Goal: Task Accomplishment & Management: Use online tool/utility

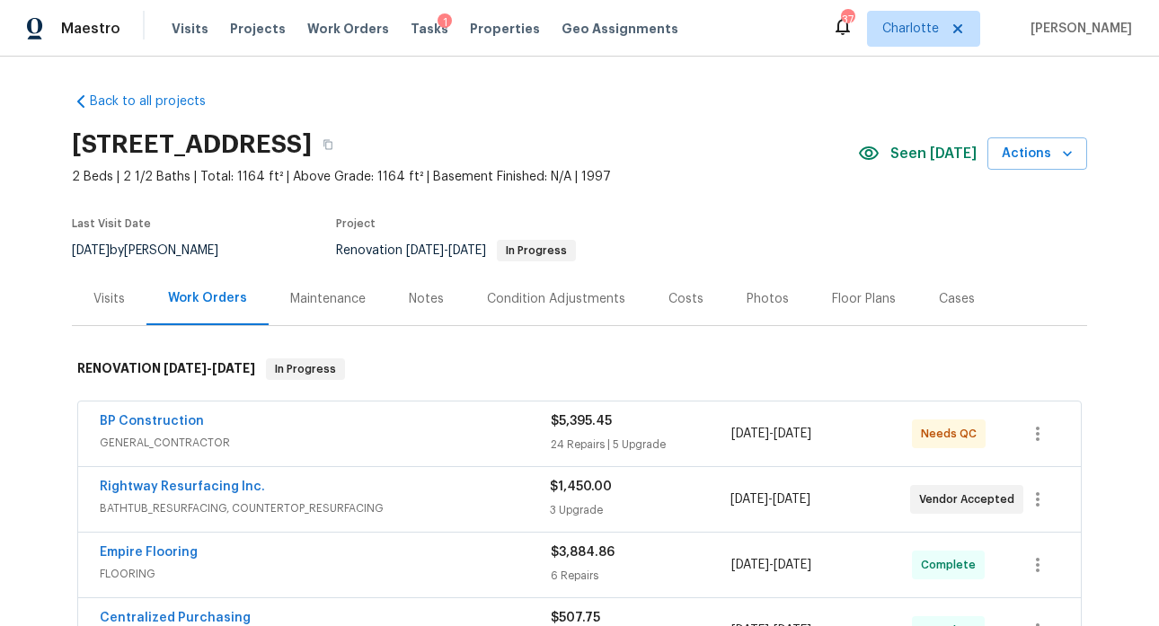
scroll to position [528, 0]
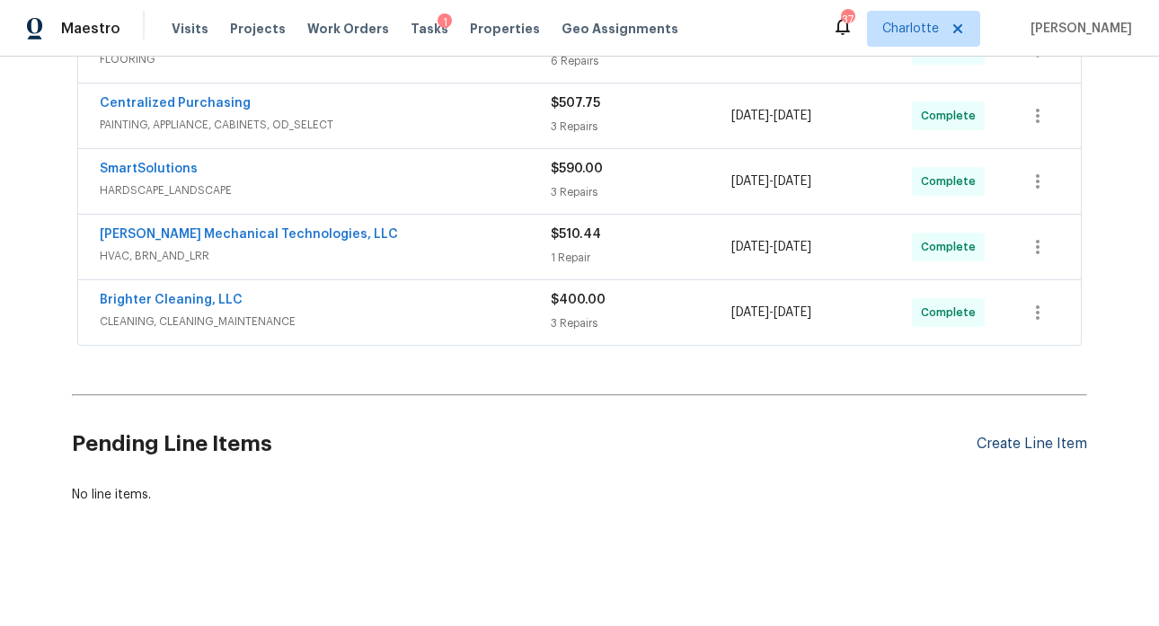
click at [1020, 436] on div "Create Line Item" at bounding box center [1031, 444] width 110 height 17
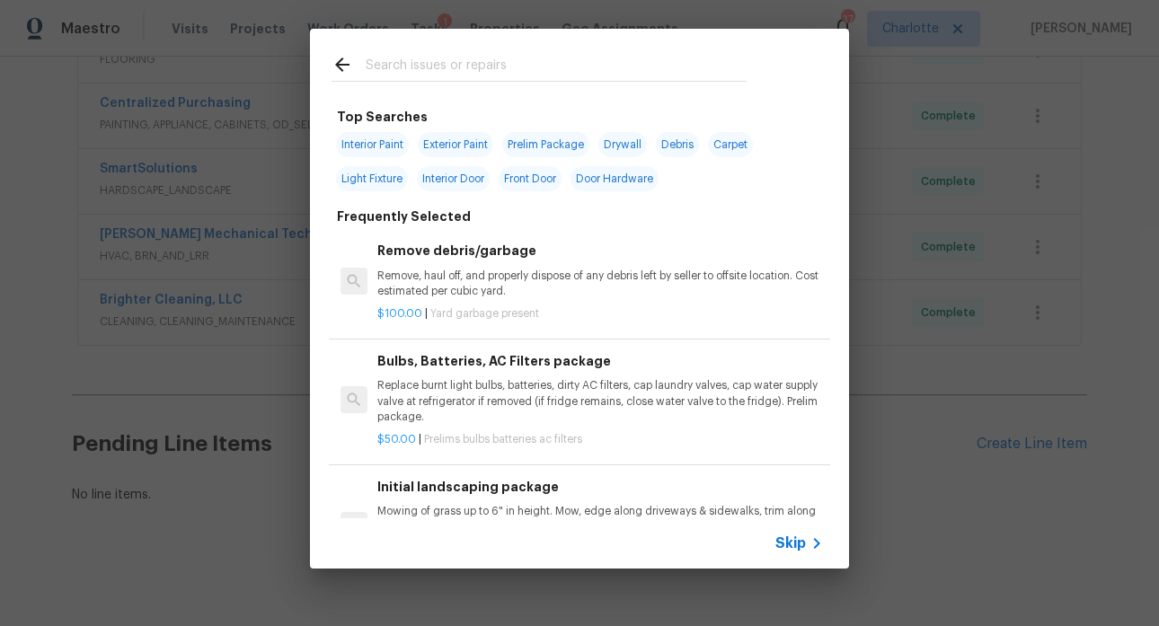
click at [456, 66] on input "text" at bounding box center [556, 67] width 381 height 27
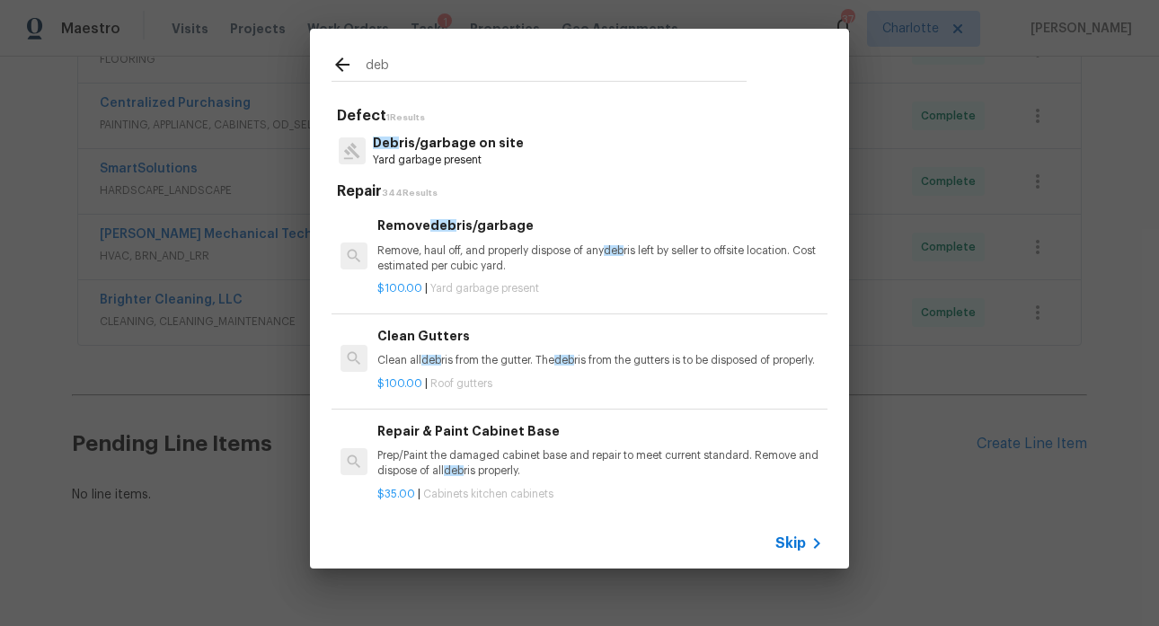
type input "deb"
click at [485, 254] on p "Remove, haul off, and properly dispose of any deb ris left by seller to offsite…" at bounding box center [599, 258] width 445 height 31
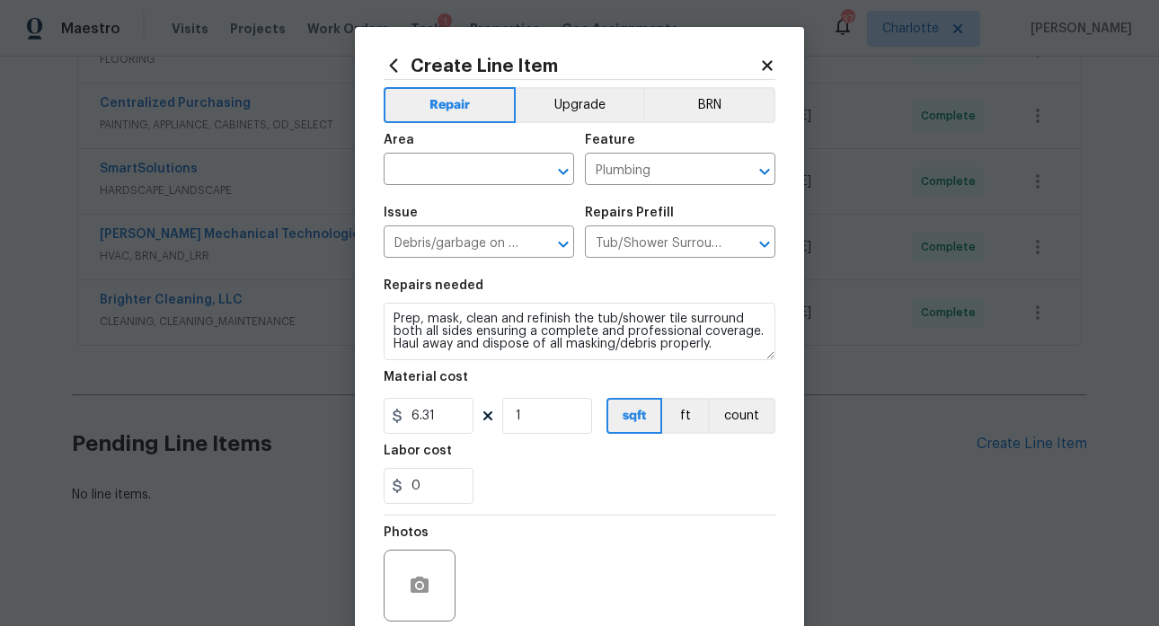
type textarea "Remove, haul off, and properly dispose of any debris left by seller to offsite …"
type input "Remove debris/garbage $100.00"
type input "100"
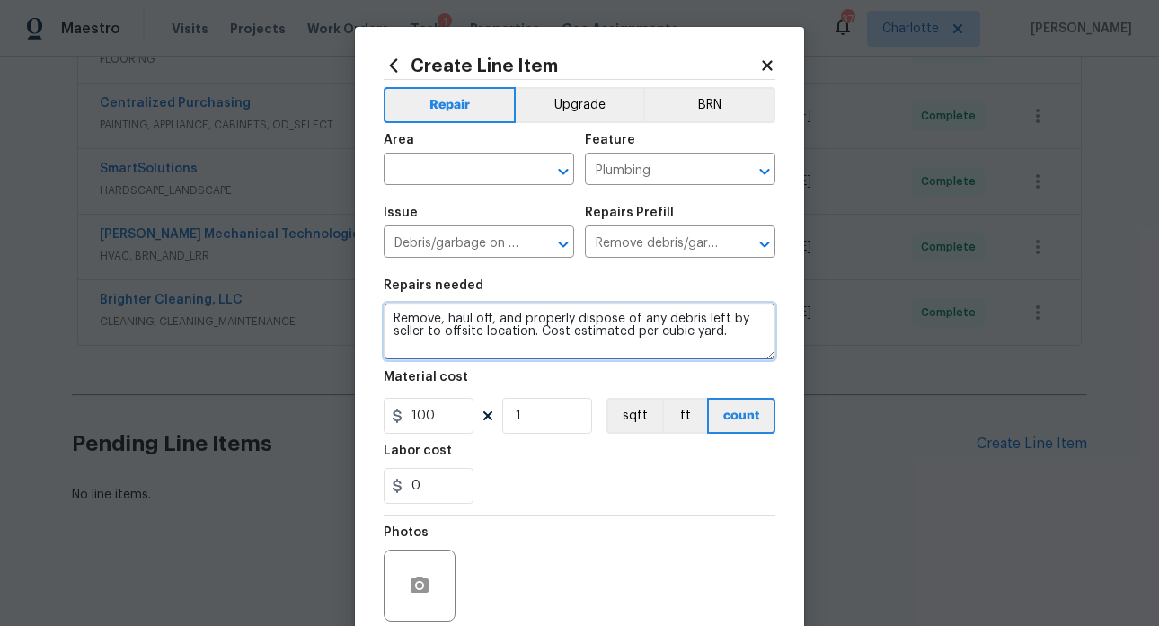
drag, startPoint x: 731, startPoint y: 339, endPoint x: 336, endPoint y: 310, distance: 396.2
click at [317, 306] on div "Create Line Item Repair Upgrade BRN Area ​ Feature Plumbing ​ Issue Debris/garb…" at bounding box center [579, 313] width 1159 height 626
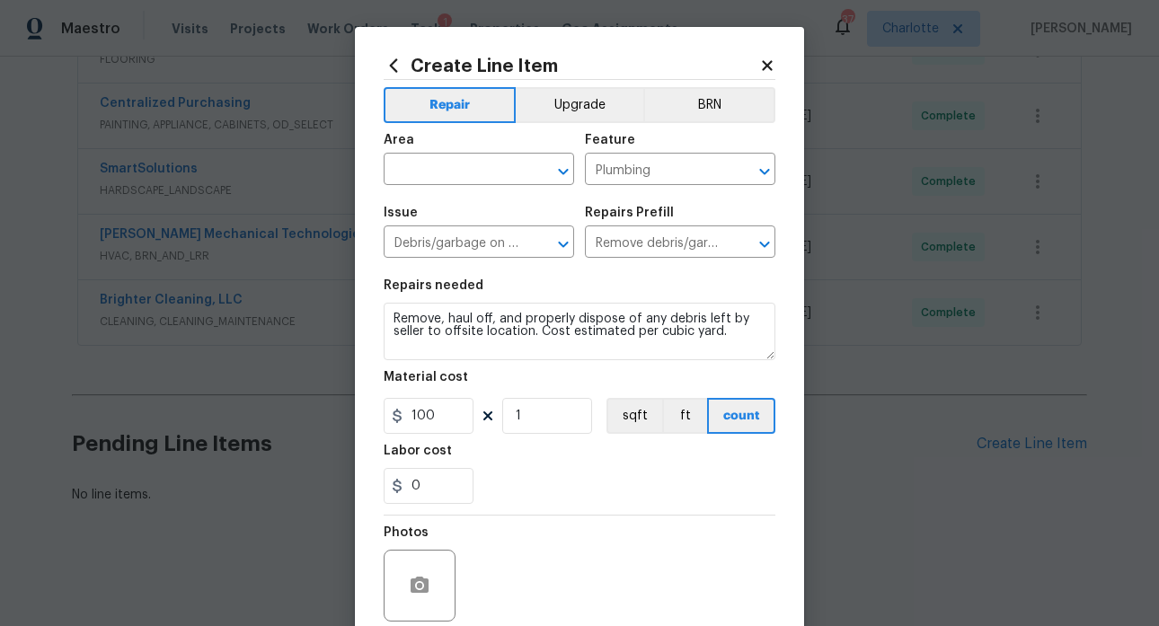
click at [762, 66] on icon at bounding box center [767, 65] width 10 height 10
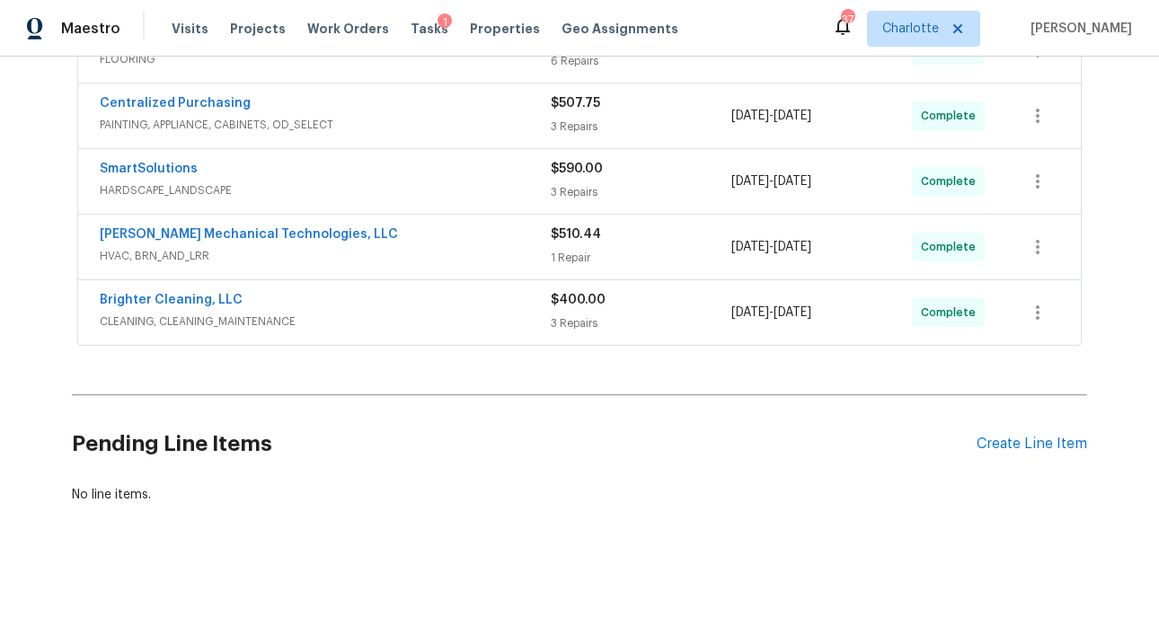
click at [380, 486] on div "No line items." at bounding box center [579, 495] width 1015 height 18
click at [1014, 436] on div "Create Line Item" at bounding box center [1031, 444] width 110 height 17
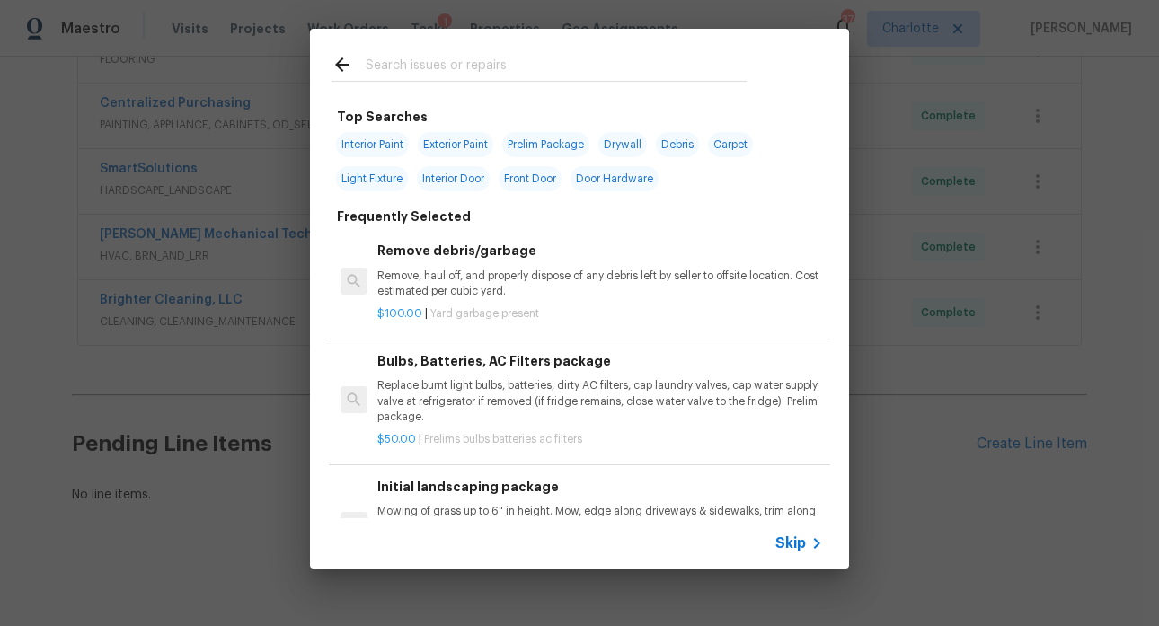
click at [394, 65] on input "text" at bounding box center [556, 67] width 381 height 27
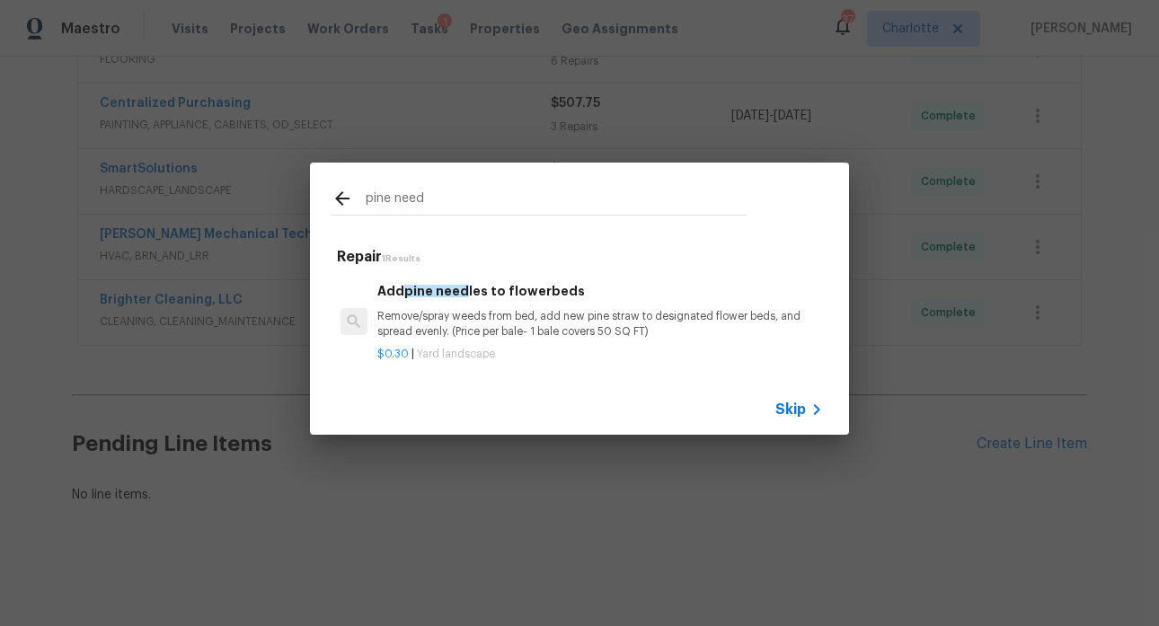
type input "pine need"
click at [459, 296] on div "Add pine need les to flowerbeds Remove/spray weeds from bed, add new pine straw…" at bounding box center [599, 310] width 445 height 58
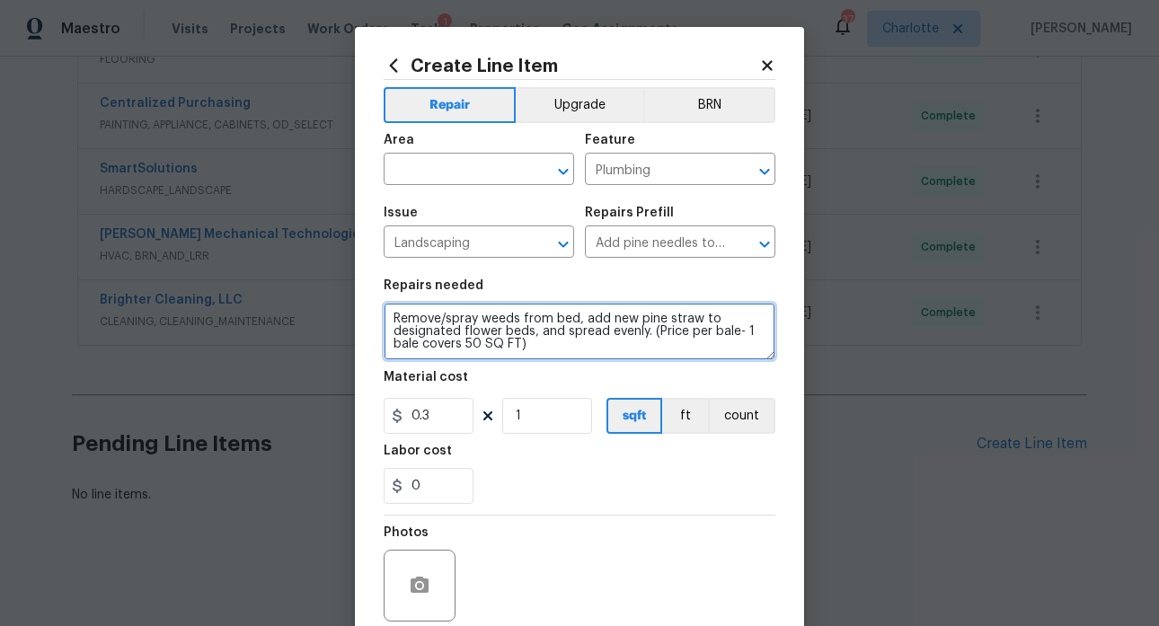
drag, startPoint x: 545, startPoint y: 349, endPoint x: 380, endPoint y: 301, distance: 172.2
click at [384, 301] on figure "Repairs needed Remove/spray weeds from bed, add new pine straw to designated fl…" at bounding box center [580, 319] width 392 height 81
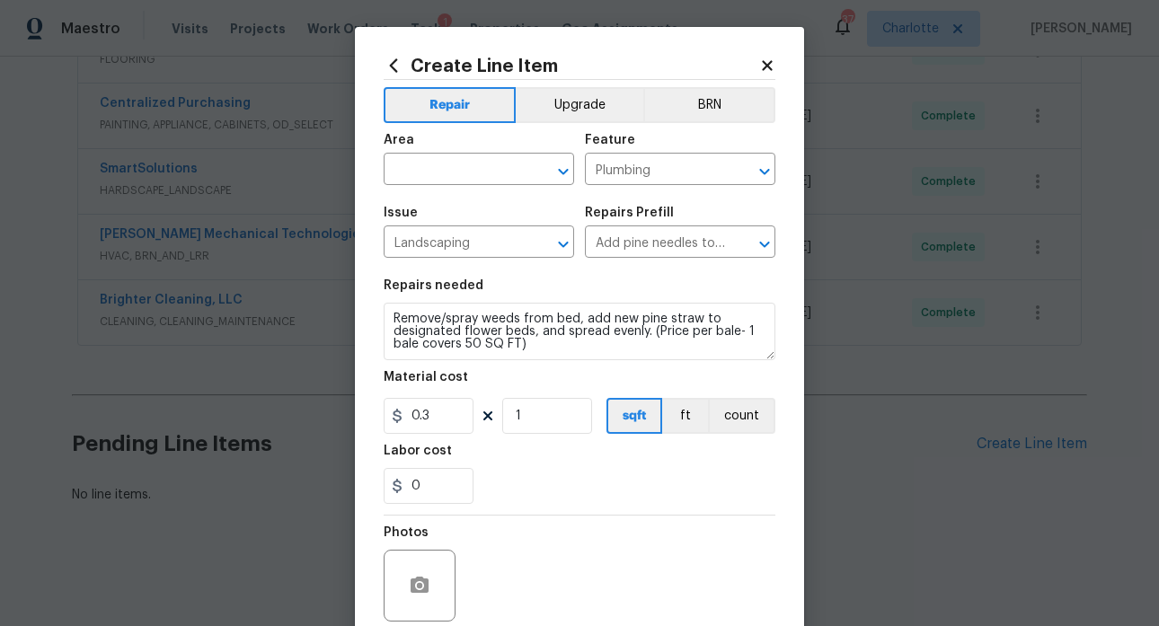
click at [765, 62] on icon at bounding box center [767, 65] width 16 height 16
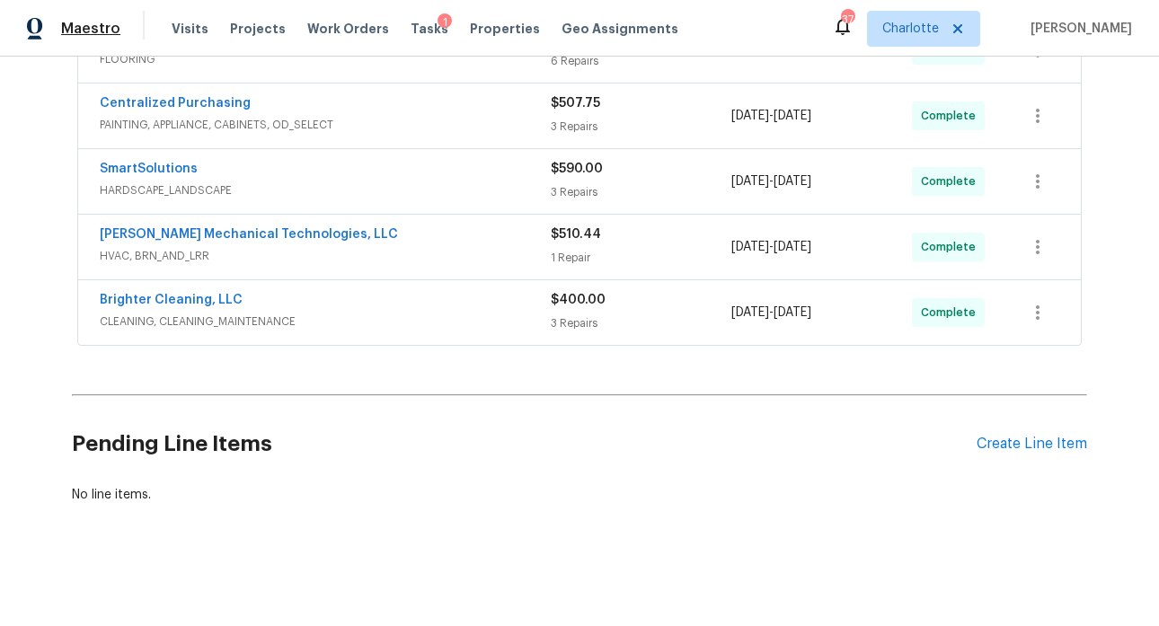
click at [81, 26] on span "Maestro" at bounding box center [90, 29] width 59 height 18
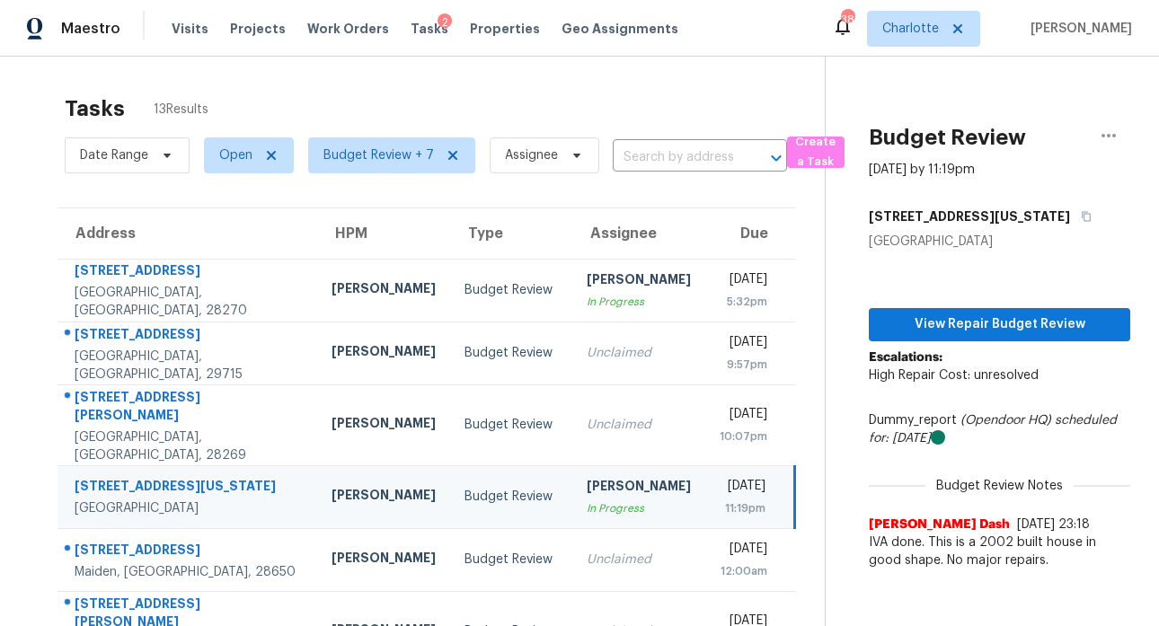
scroll to position [142, 0]
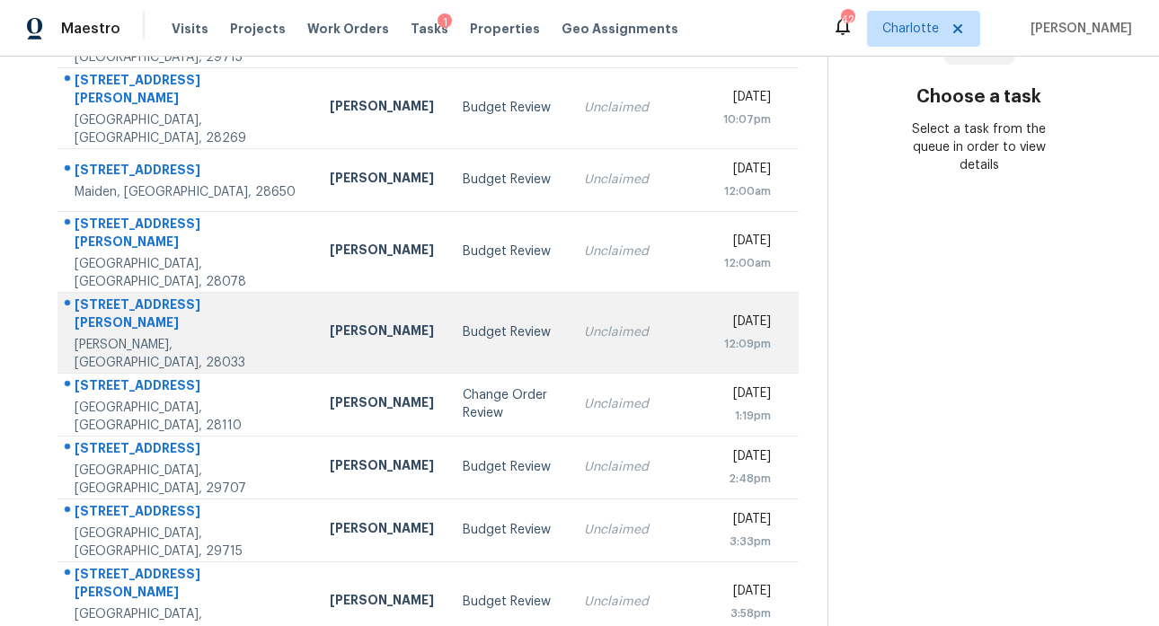
scroll to position [322, 0]
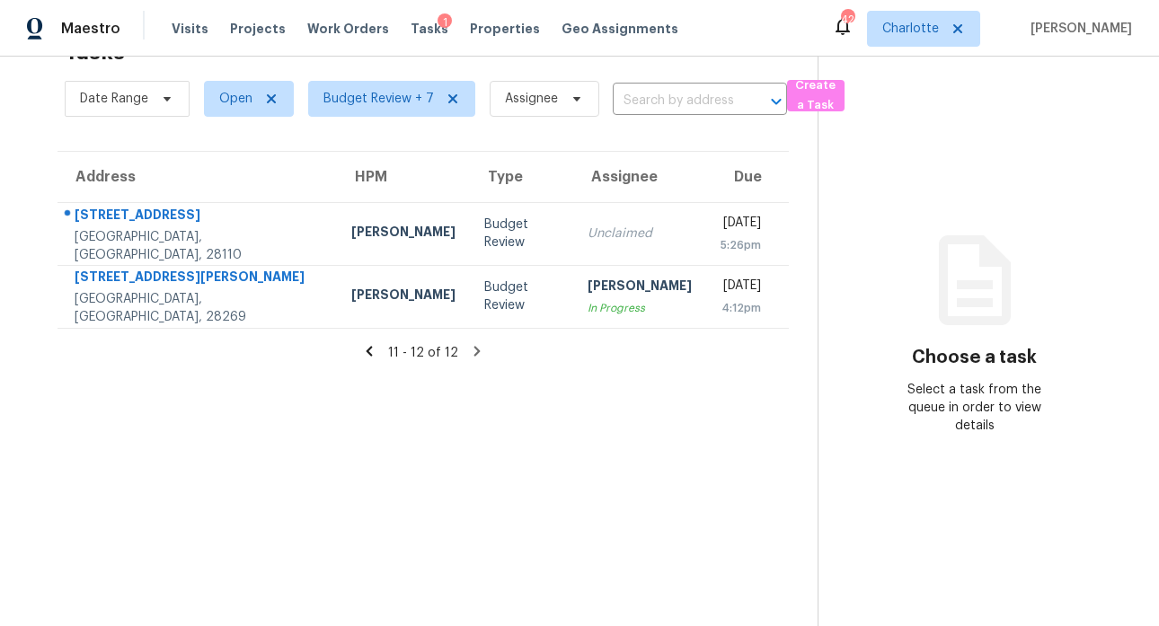
click at [366, 346] on icon at bounding box center [369, 351] width 6 height 10
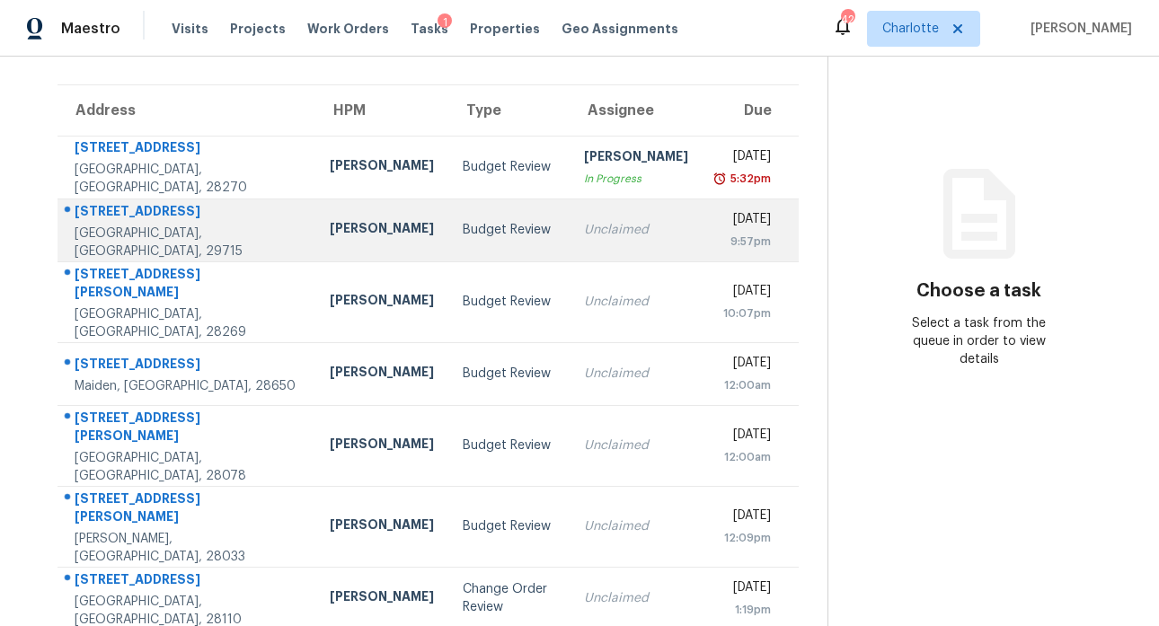
scroll to position [0, 0]
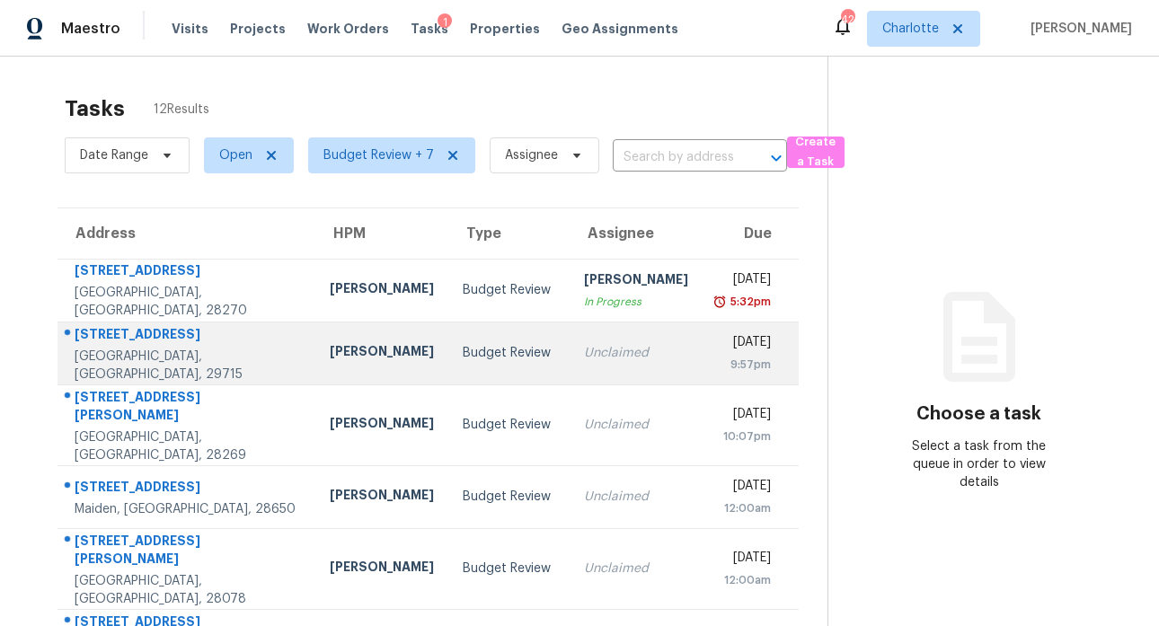
click at [124, 339] on div "220 Township Dr" at bounding box center [188, 336] width 226 height 22
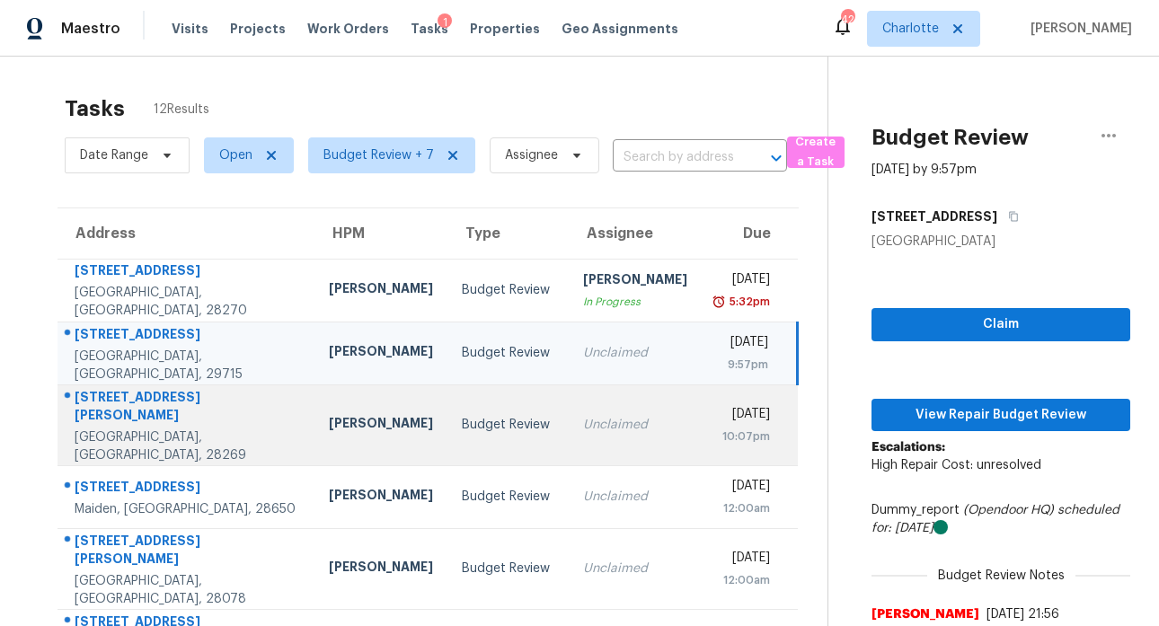
click at [144, 407] on div "6829 Bickham Ln" at bounding box center [187, 408] width 225 height 40
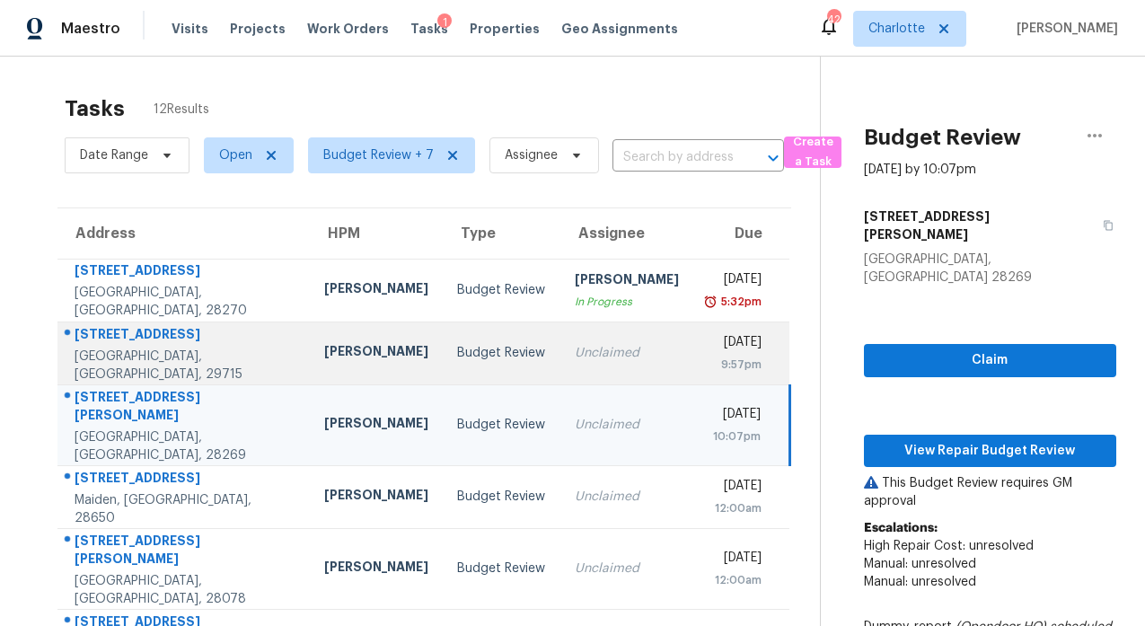
click at [163, 341] on div "220 Township Dr" at bounding box center [185, 336] width 221 height 22
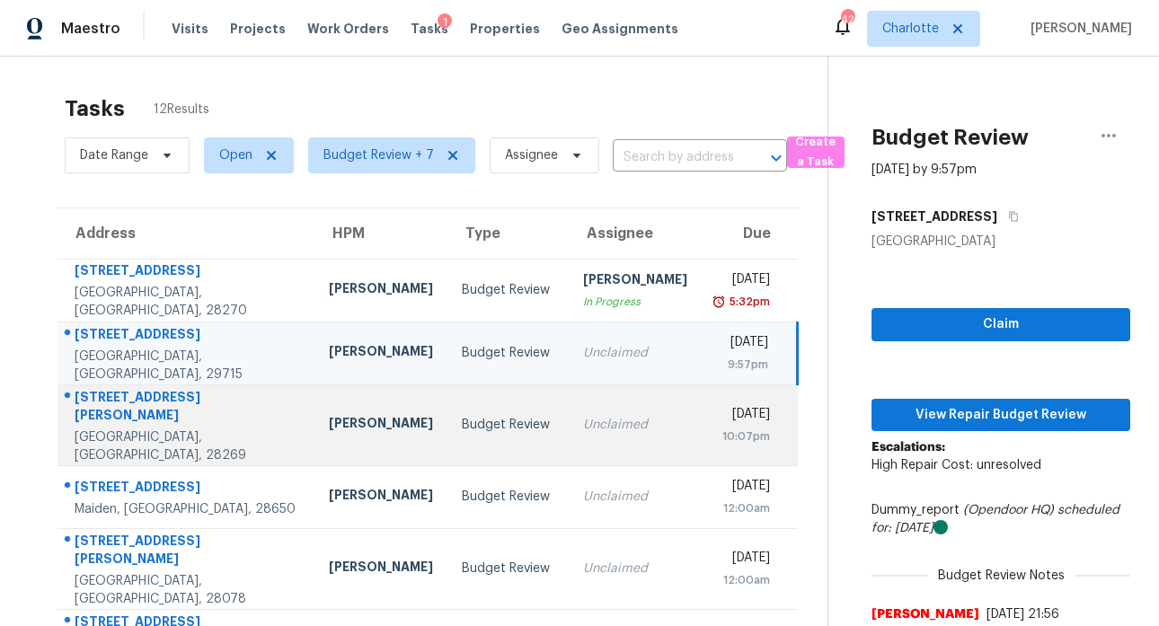
click at [142, 405] on div "6829 Bickham Ln" at bounding box center [187, 408] width 225 height 40
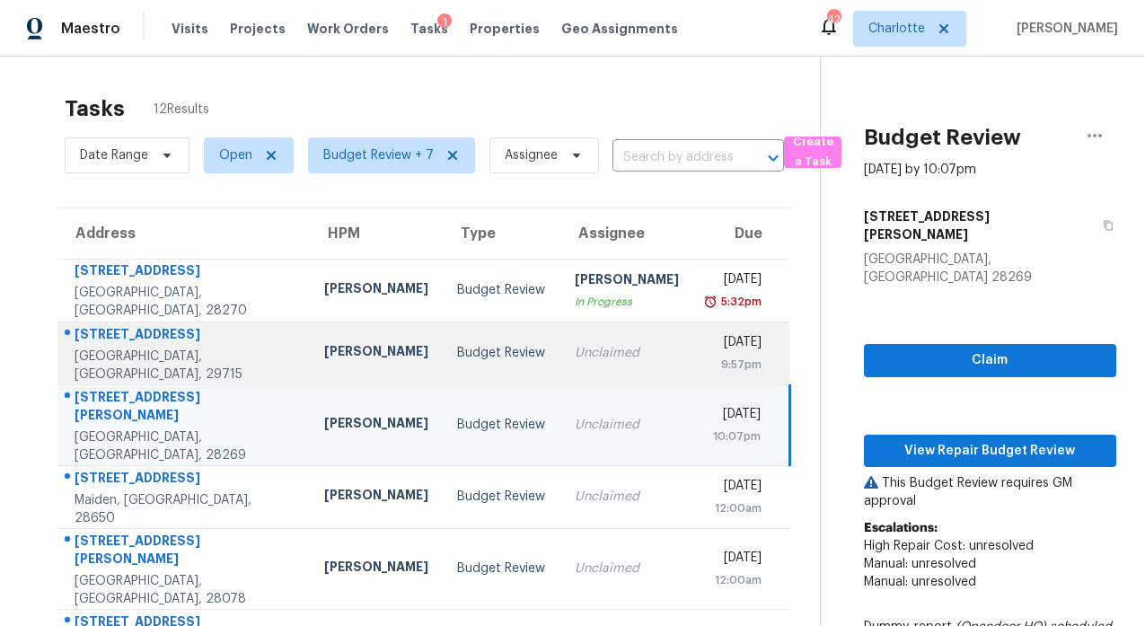
click at [147, 346] on div "220 Township Dr" at bounding box center [185, 336] width 221 height 22
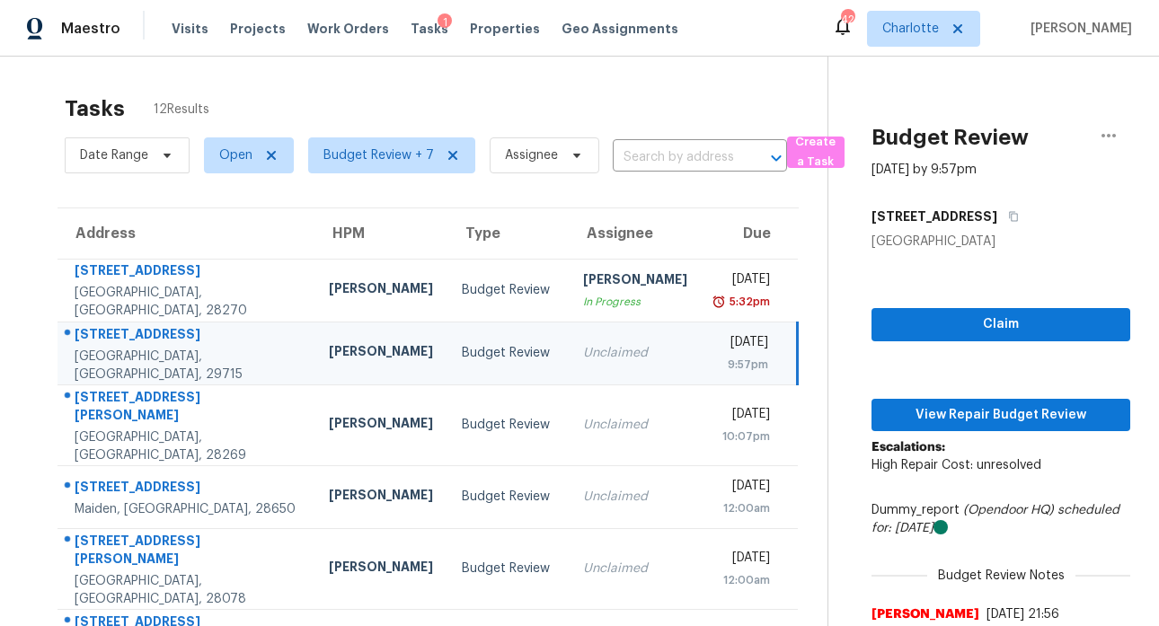
click at [504, 92] on div "Tasks 12 Results" at bounding box center [446, 108] width 763 height 47
click at [569, 90] on div "Tasks 12 Results" at bounding box center [446, 108] width 763 height 47
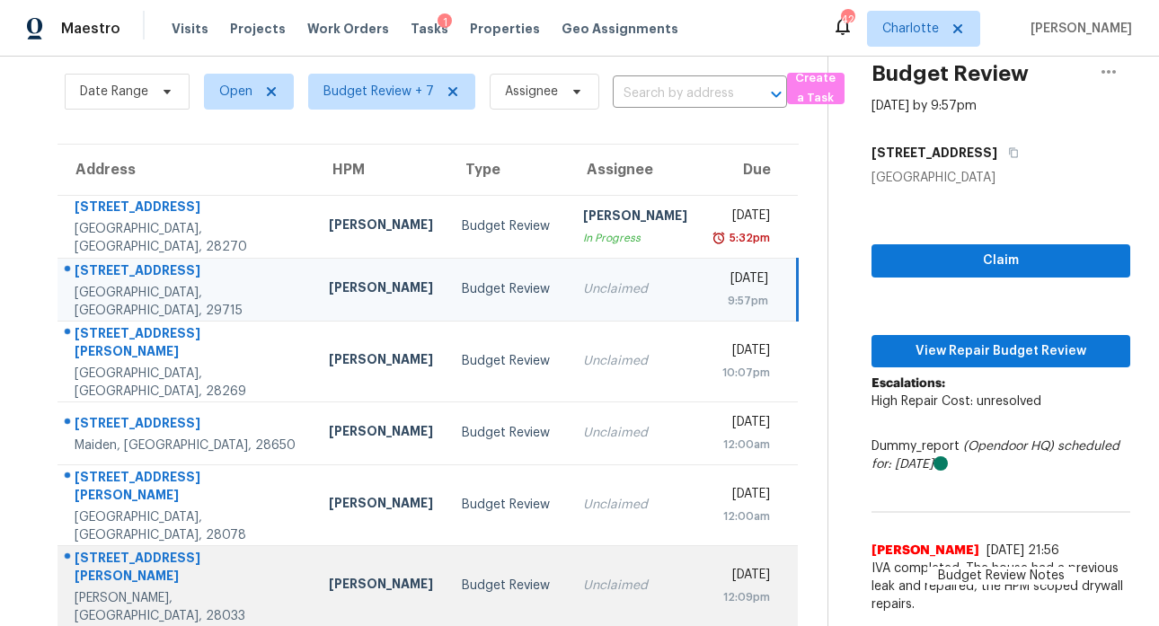
scroll to position [63, 0]
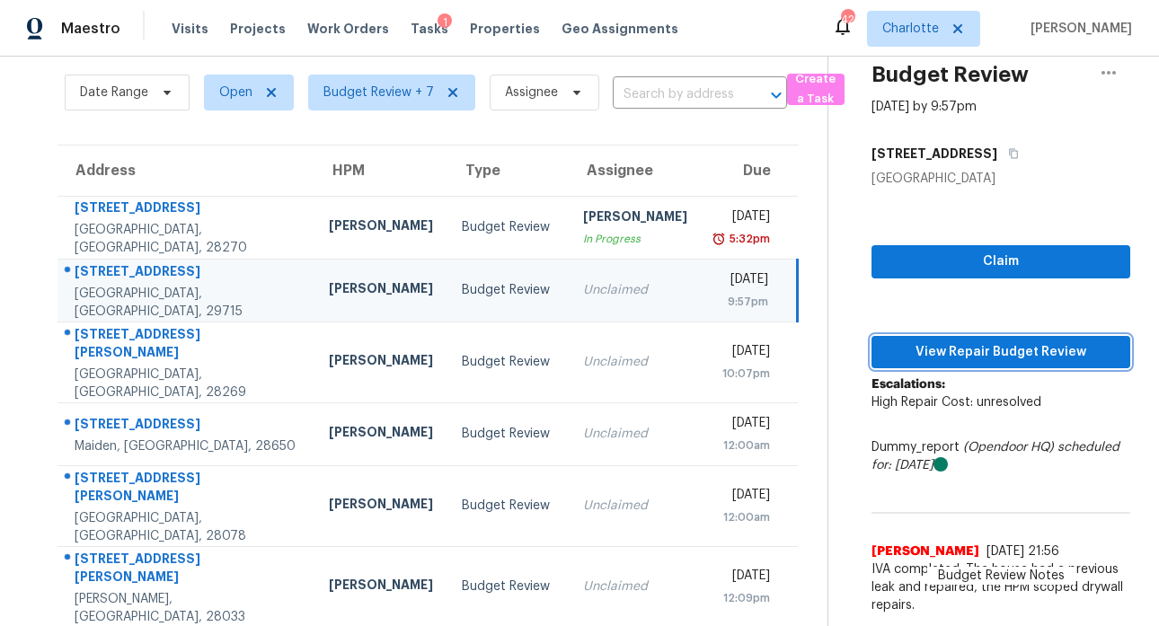
click at [981, 348] on span "View Repair Budget Review" at bounding box center [1001, 352] width 230 height 22
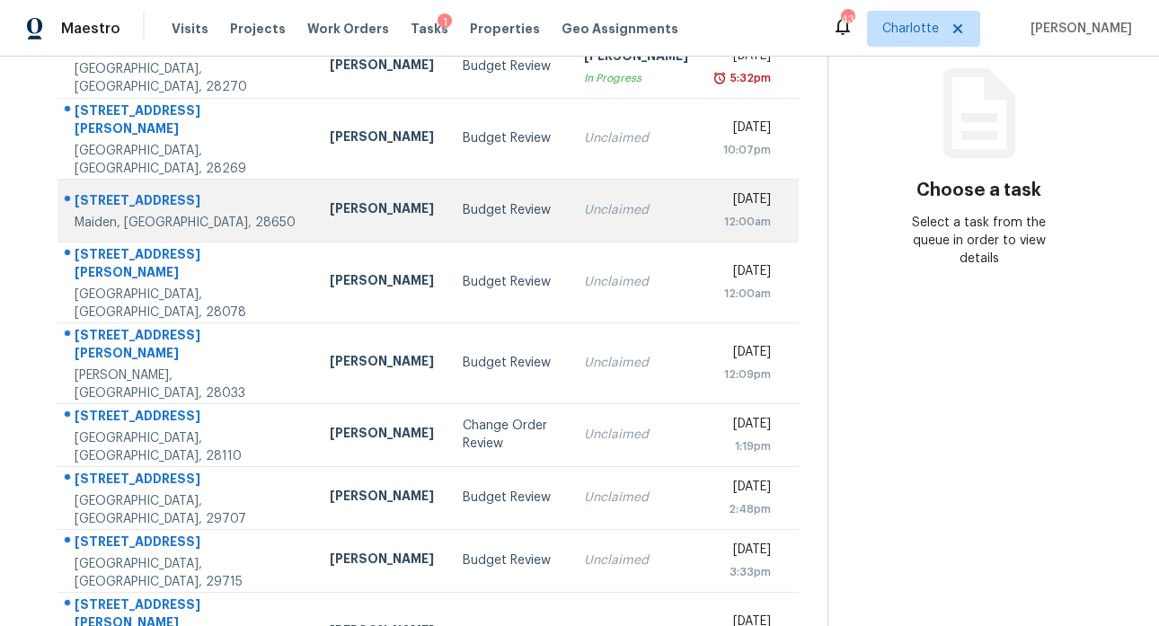
scroll to position [322, 0]
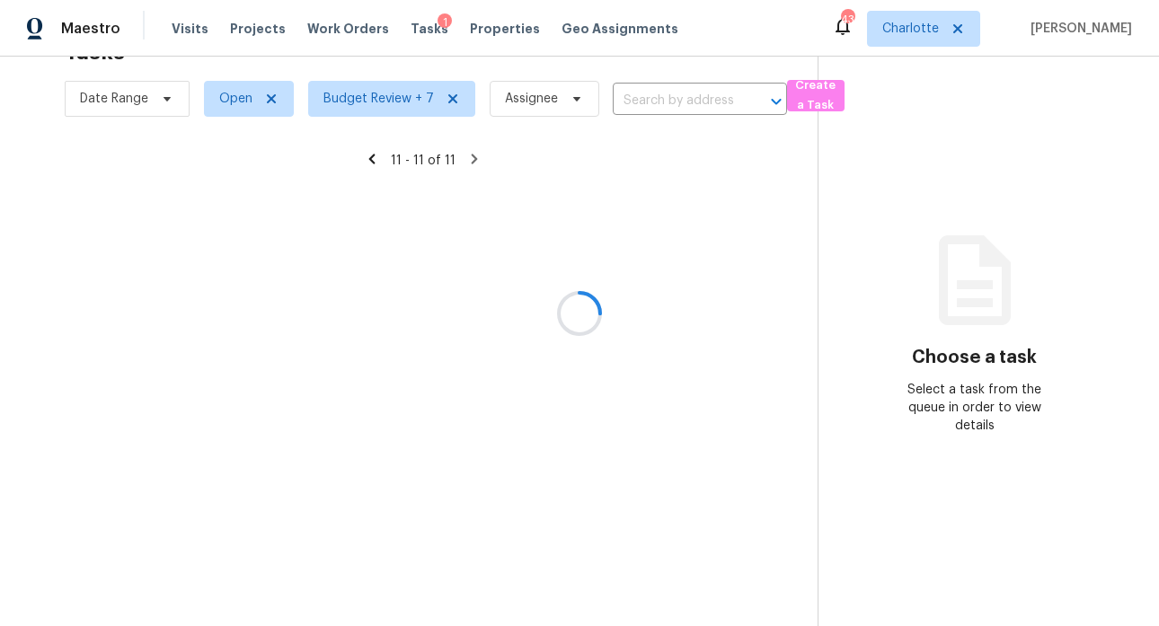
scroll to position [70, 0]
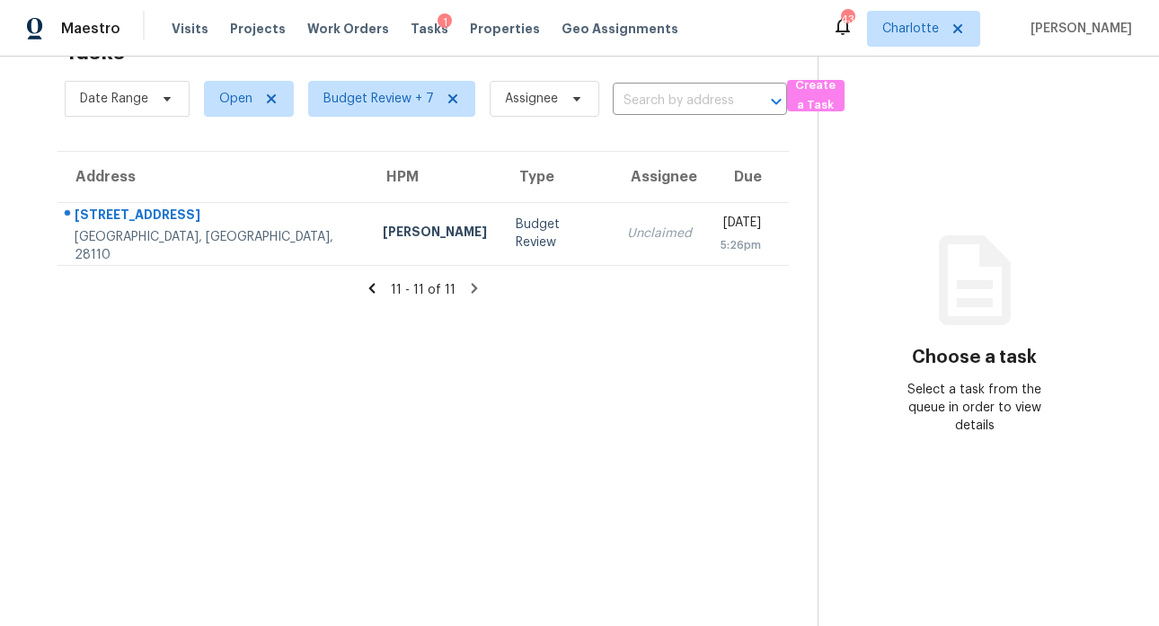
click at [369, 283] on icon at bounding box center [372, 288] width 6 height 10
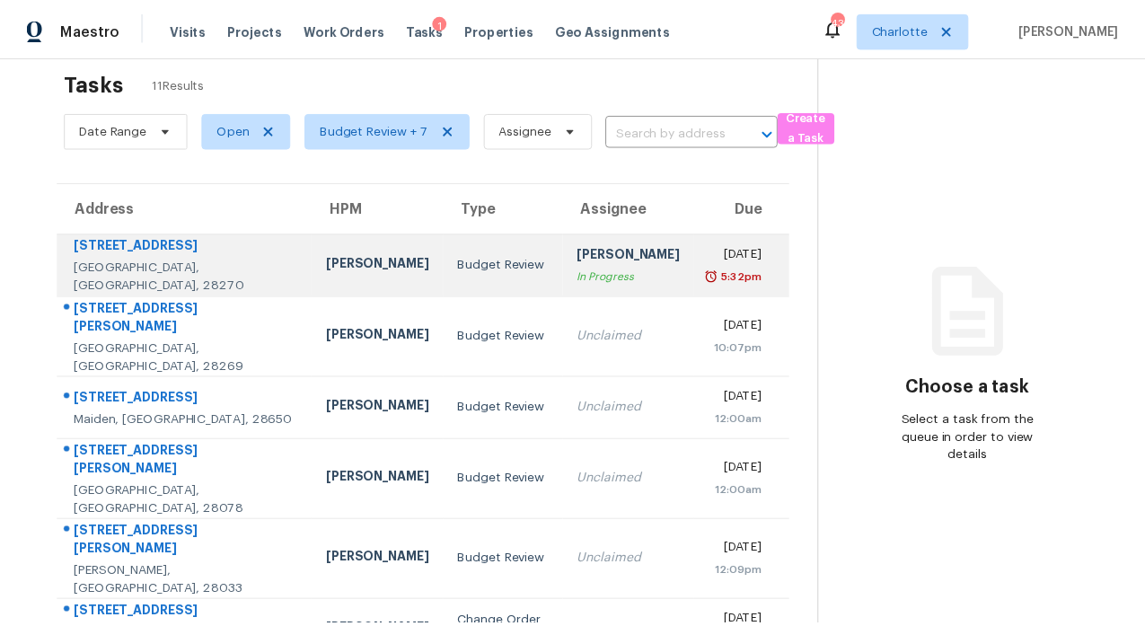
scroll to position [0, 0]
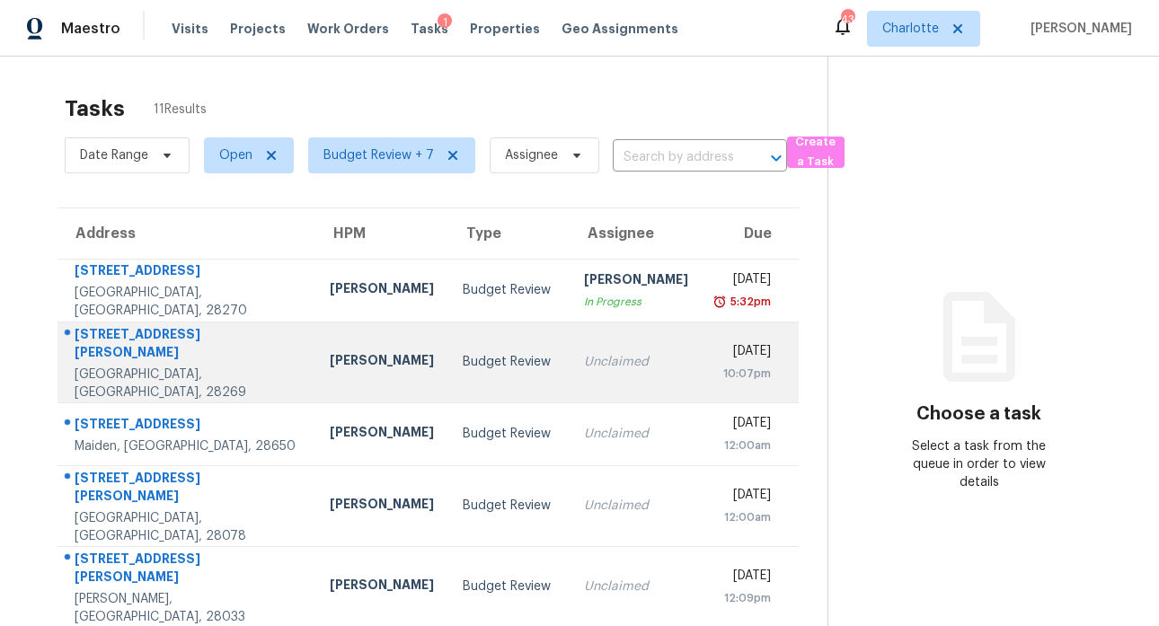
click at [162, 340] on div "6829 Bickham Ln" at bounding box center [188, 345] width 226 height 40
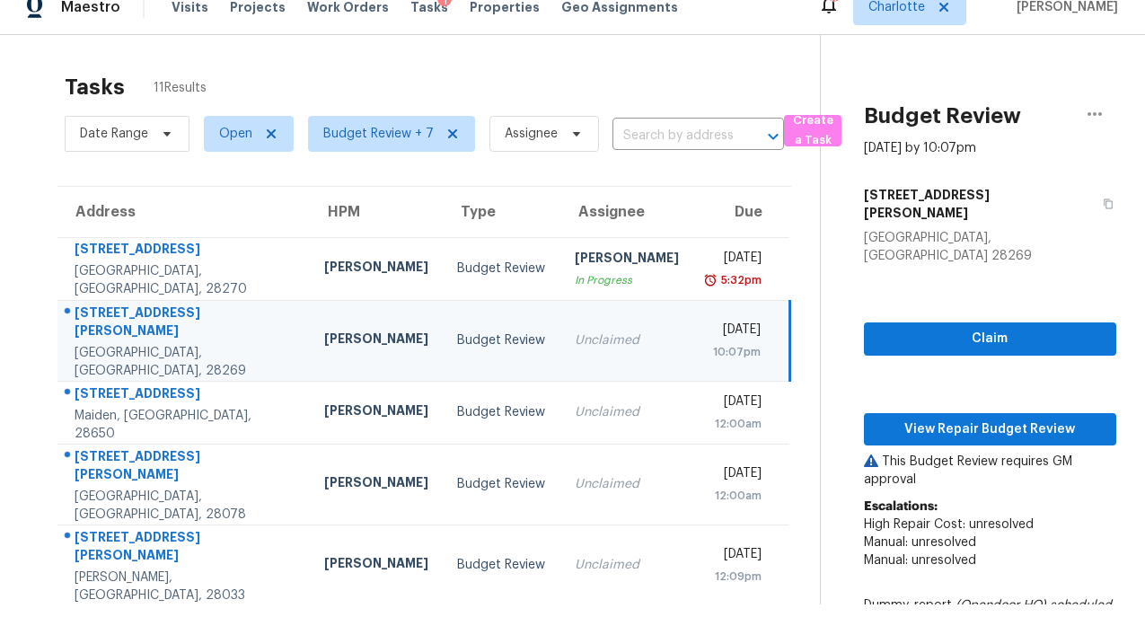
click at [1045, 65] on div "Budget Review Oct 1st 2025 by 10:07pm 6829 Bickham Ln Charlotte, NC 28269 Claim…" at bounding box center [968, 557] width 295 height 1045
